Goal: Task Accomplishment & Management: Manage account settings

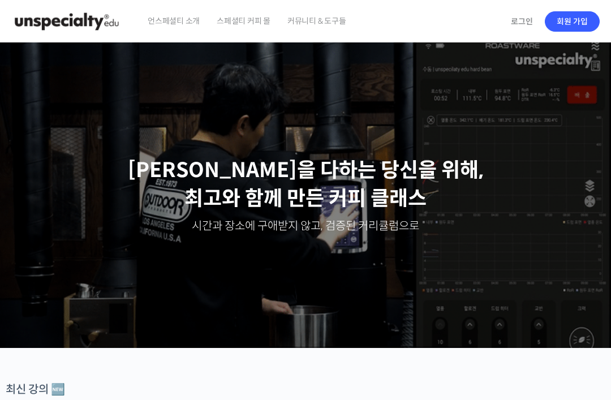
click at [525, 23] on link "로그인" at bounding box center [522, 21] width 36 height 26
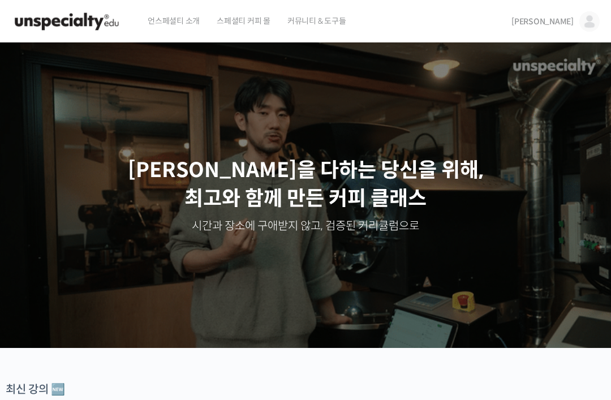
click at [331, 20] on span "커뮤니티 & 도구들" at bounding box center [317, 20] width 59 height 43
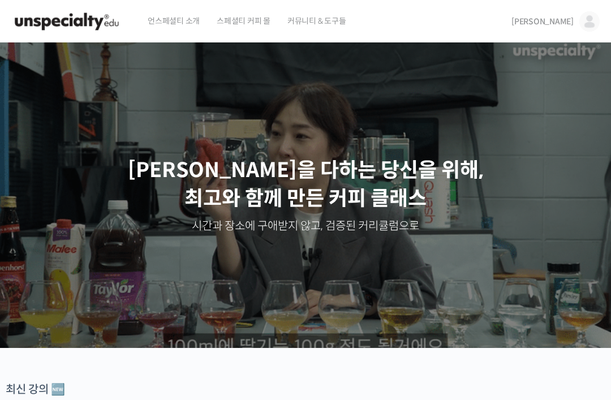
click at [596, 23] on img at bounding box center [590, 21] width 20 height 20
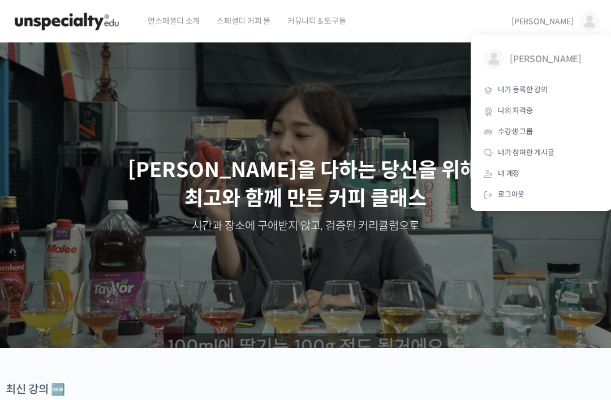
click at [544, 92] on span "내가 등록한 강의" at bounding box center [523, 90] width 50 height 10
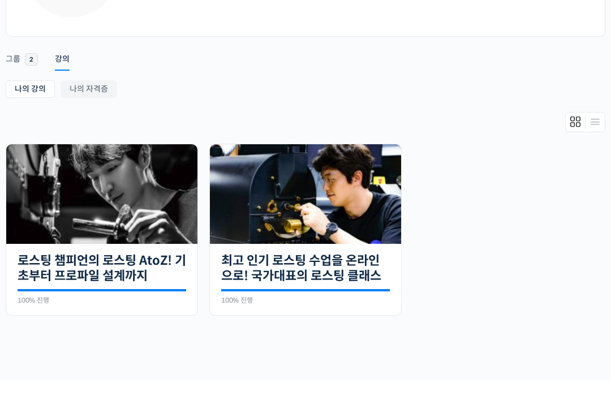
scroll to position [146, 0]
click at [346, 235] on img at bounding box center [305, 194] width 191 height 100
